Goal: Task Accomplishment & Management: Use online tool/utility

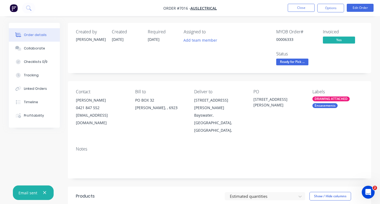
click at [165, 122] on div "Contact [PERSON_NAME] [PHONE_NUMBER] [EMAIL_ADDRESS][DOMAIN_NAME] Bill to PO BO…" at bounding box center [220, 111] width 304 height 61
click at [15, 8] on img "button" at bounding box center [14, 8] width 8 height 8
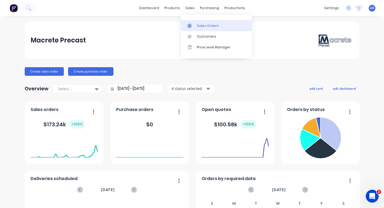
click at [203, 26] on div "Sales Orders" at bounding box center [208, 25] width 22 height 5
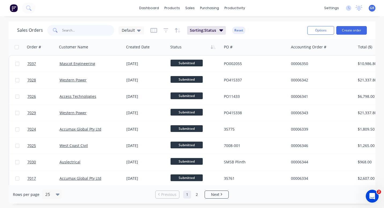
click at [76, 30] on input "text" at bounding box center [88, 30] width 52 height 11
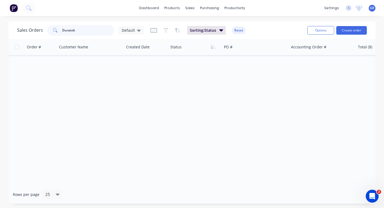
click at [78, 32] on input "Duratek" at bounding box center [88, 30] width 52 height 11
type input "D"
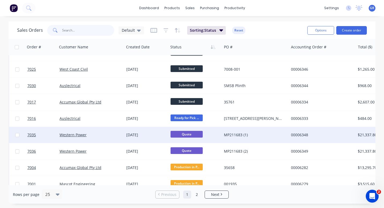
scroll to position [81, 0]
